Goal: Navigation & Orientation: Go to known website

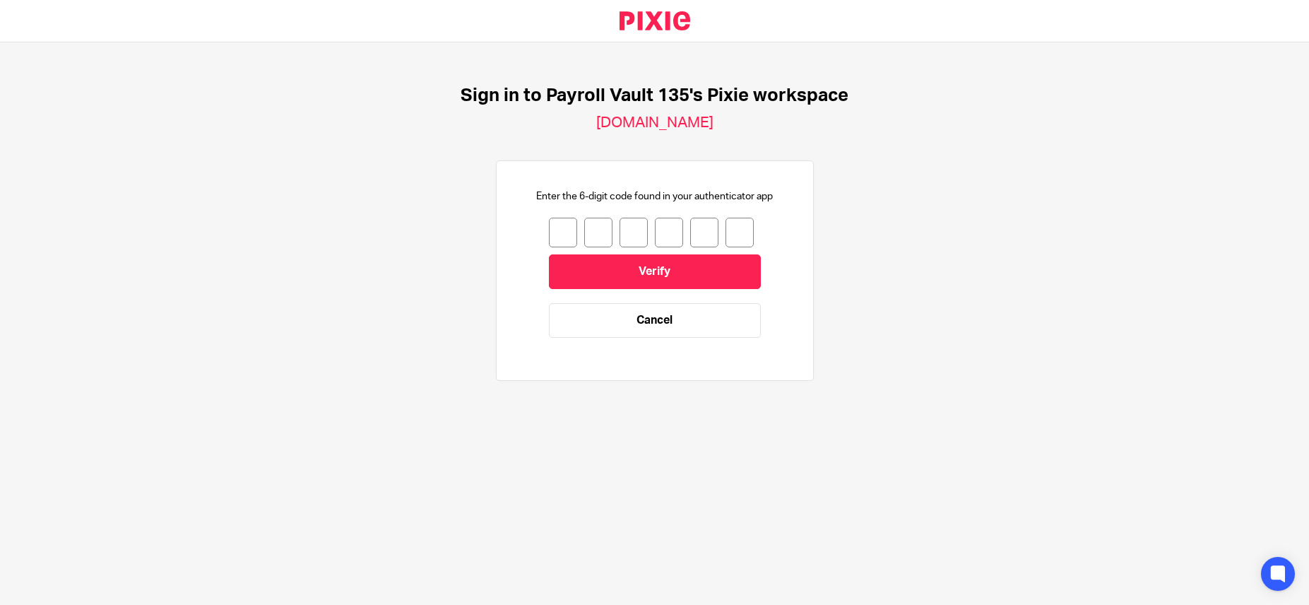
click at [557, 233] on input "number" at bounding box center [563, 233] width 28 height 30
type input "3"
type input "1"
type input "6"
type input "8"
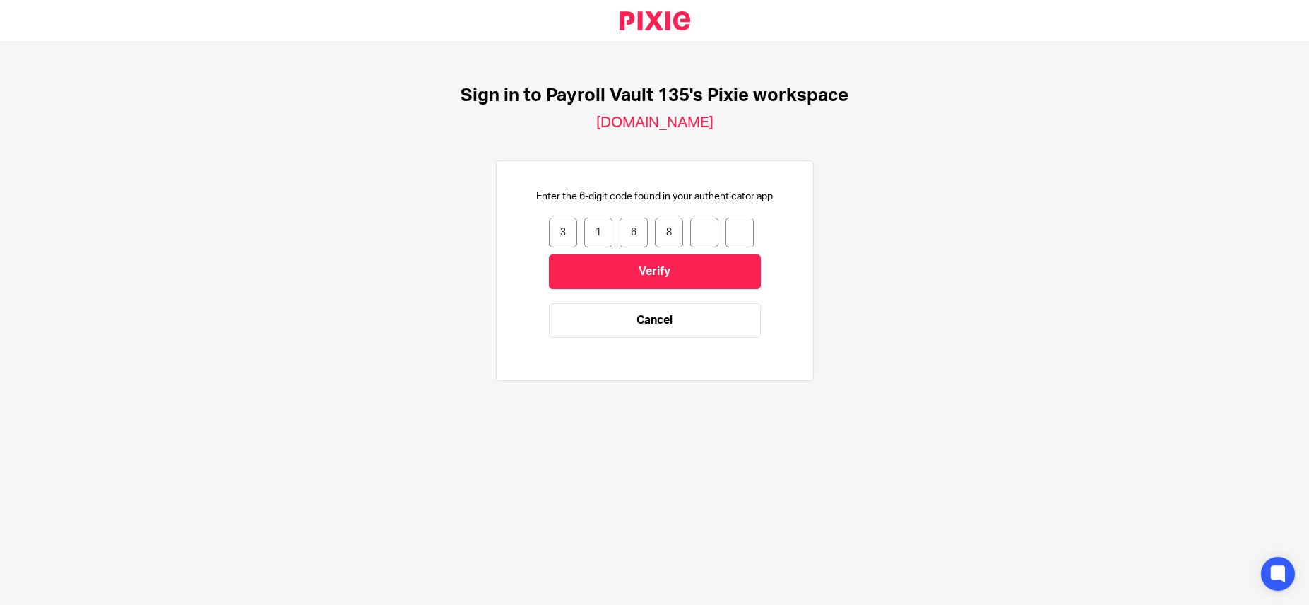
type input "8"
type input "6"
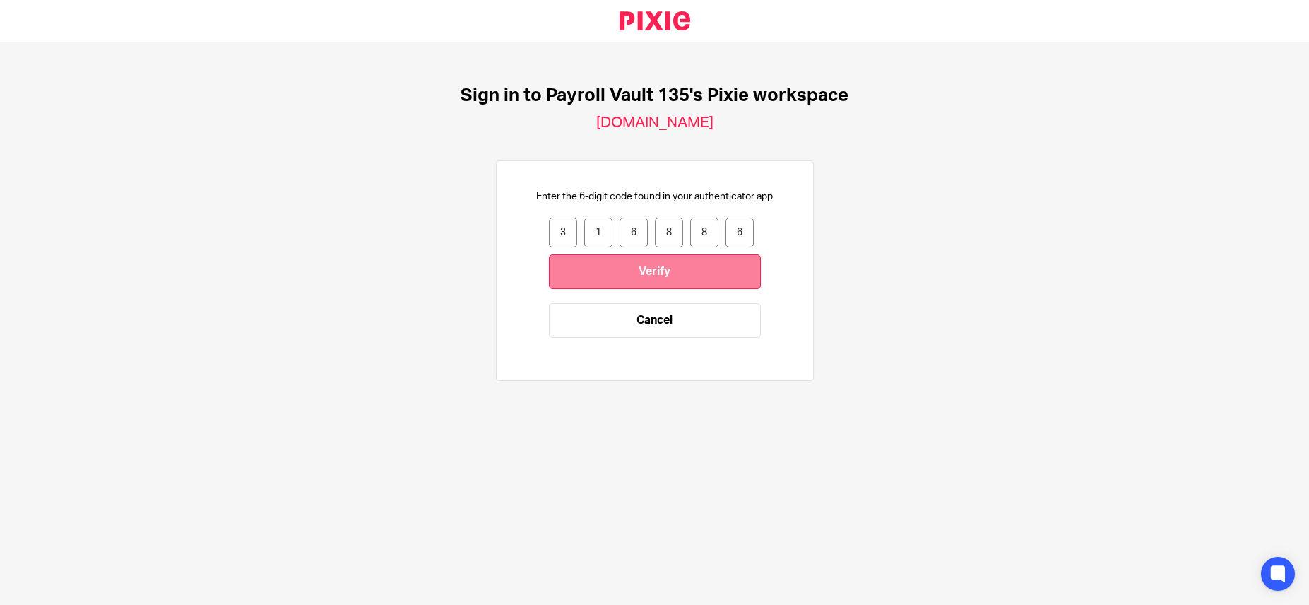
click at [657, 285] on input "Verify" at bounding box center [655, 271] width 212 height 35
